Goal: Task Accomplishment & Management: Complete application form

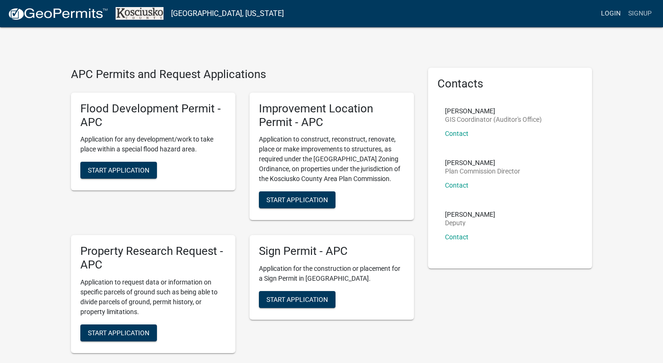
click at [618, 11] on link "Login" at bounding box center [610, 14] width 27 height 18
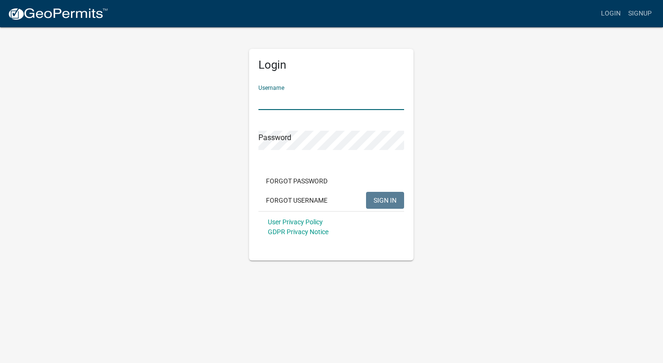
type input "Cone"
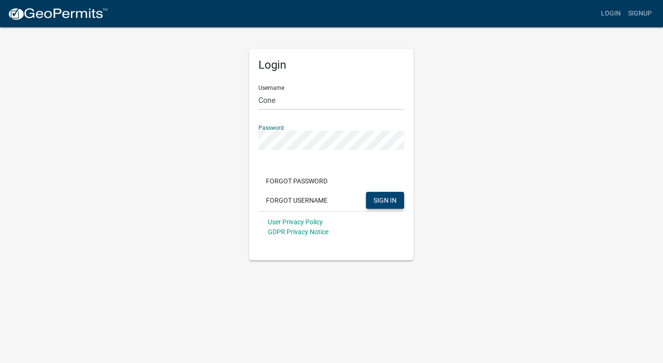
click at [383, 199] on span "SIGN IN" at bounding box center [384, 200] width 23 height 8
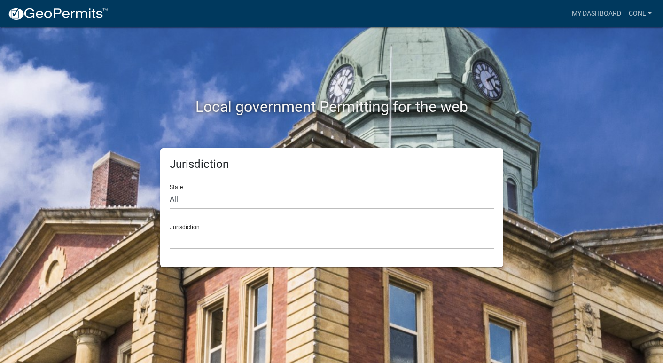
click at [569, 150] on div "Jurisdiction State All [US_STATE] [US_STATE] [US_STATE] [US_STATE] [US_STATE] […" at bounding box center [332, 207] width 536 height 119
click at [560, 156] on div "Jurisdiction State All [US_STATE] [US_STATE] [US_STATE] [US_STATE] [US_STATE] […" at bounding box center [332, 207] width 536 height 119
click at [342, 198] on select "All [US_STATE] [US_STATE] [US_STATE] [US_STATE] [US_STATE] [US_STATE] [US_STATE…" at bounding box center [332, 199] width 324 height 19
click at [375, 218] on div "Jurisdiction [GEOGRAPHIC_DATA], [US_STATE] [GEOGRAPHIC_DATA], [US_STATE][PERSON…" at bounding box center [332, 233] width 324 height 32
click at [270, 239] on select "[GEOGRAPHIC_DATA], [US_STATE] [GEOGRAPHIC_DATA], [US_STATE][PERSON_NAME][GEOGRA…" at bounding box center [332, 239] width 324 height 19
